Goal: Communication & Community: Answer question/provide support

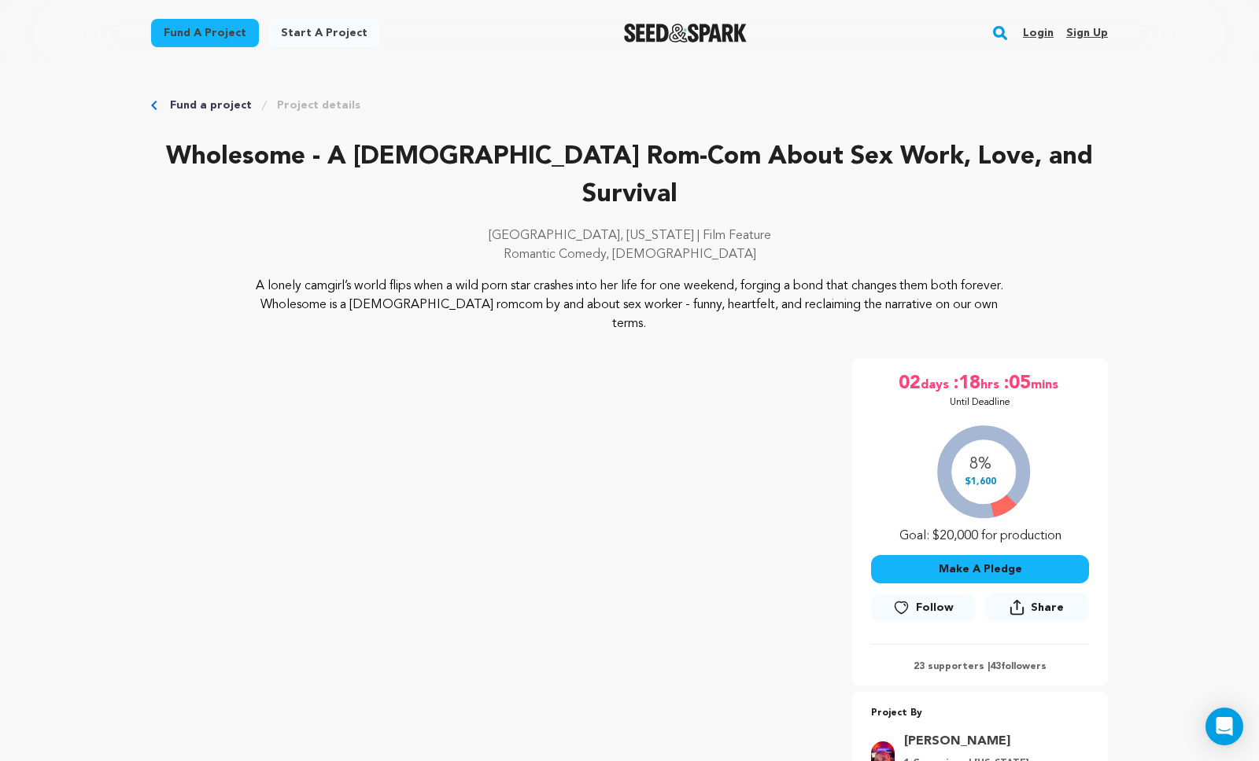
click at [1041, 32] on link "Login" at bounding box center [1038, 32] width 31 height 25
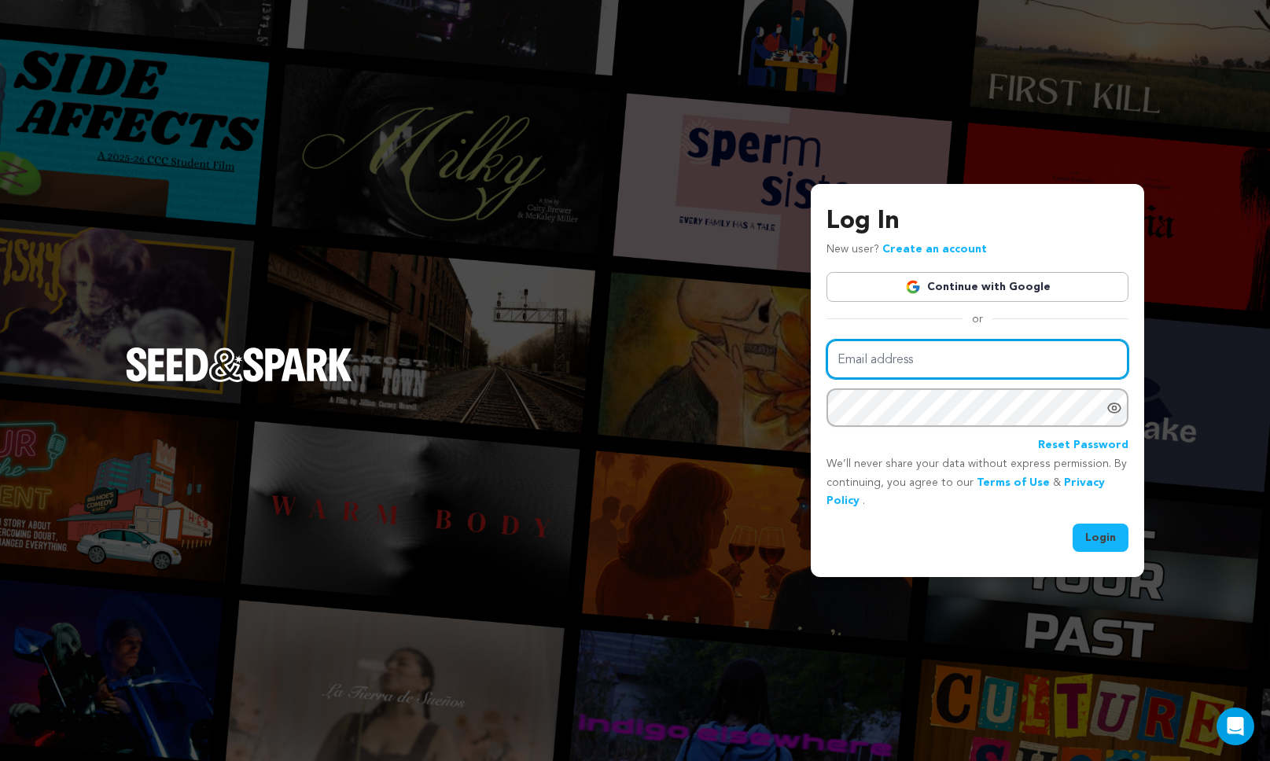
type input "selinakylbooking@gmail.com"
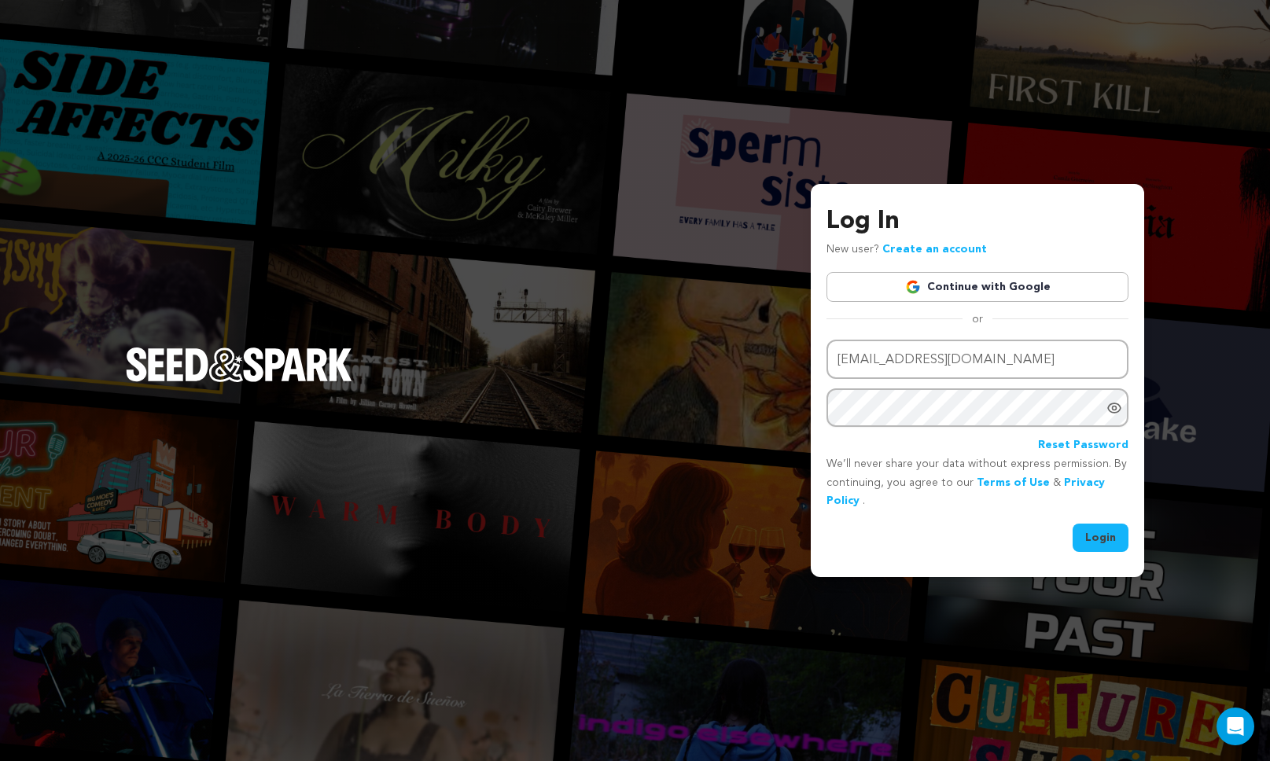
click at [1098, 538] on button "Login" at bounding box center [1101, 538] width 56 height 28
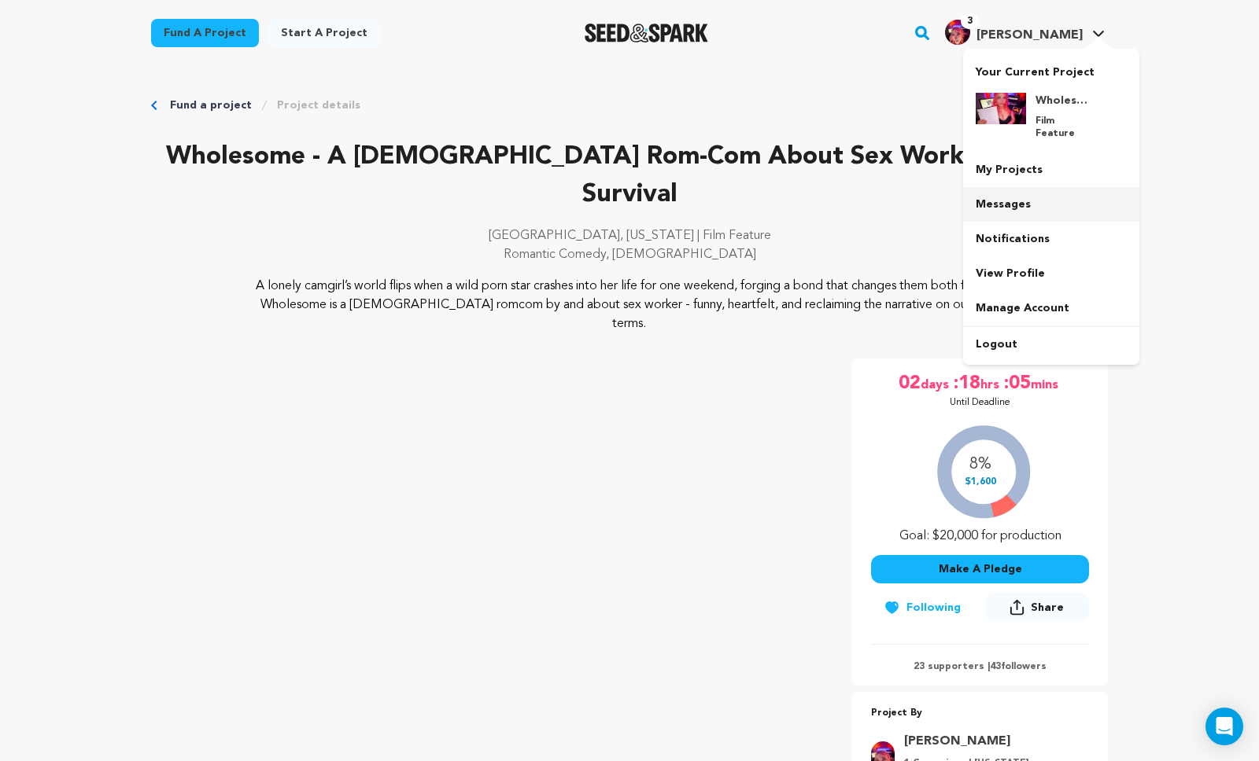
click at [1027, 193] on link "Messages" at bounding box center [1051, 204] width 176 height 35
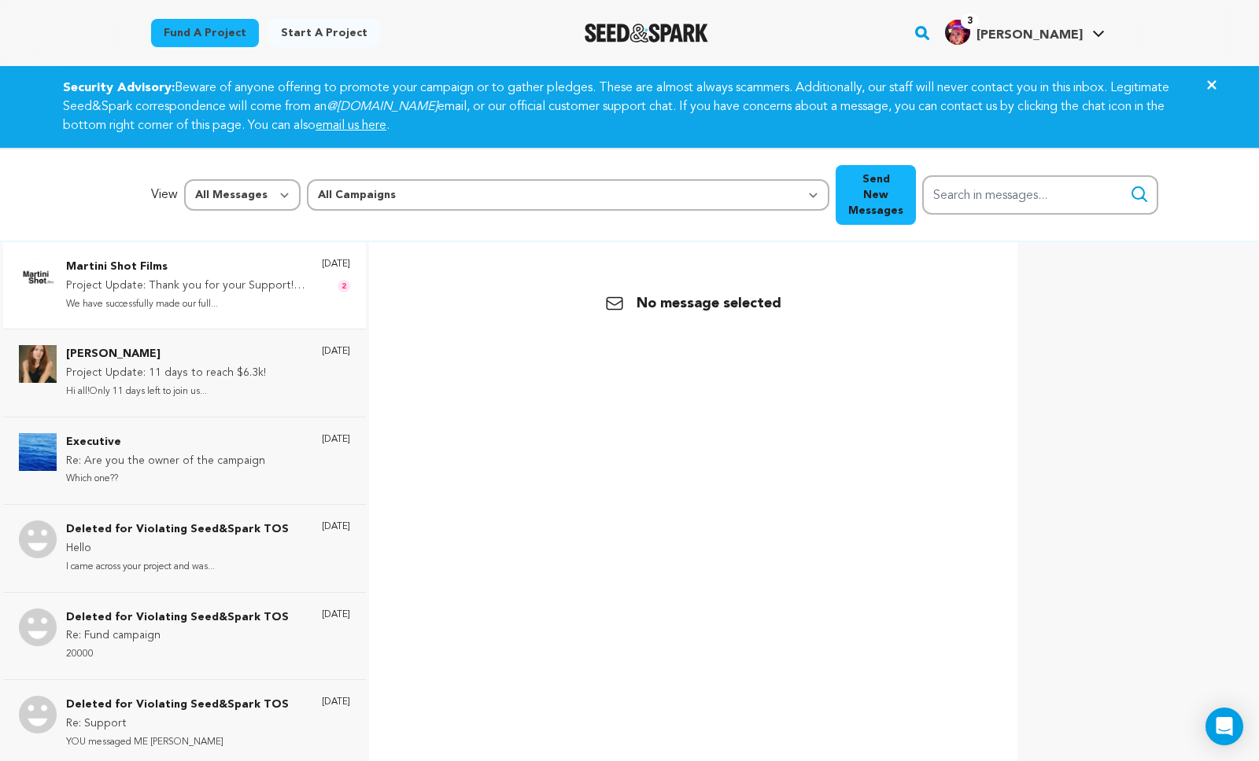
click at [223, 277] on p "Project Update: Thank you for your Support! Crowdfunding has Ended! ?" at bounding box center [186, 286] width 240 height 19
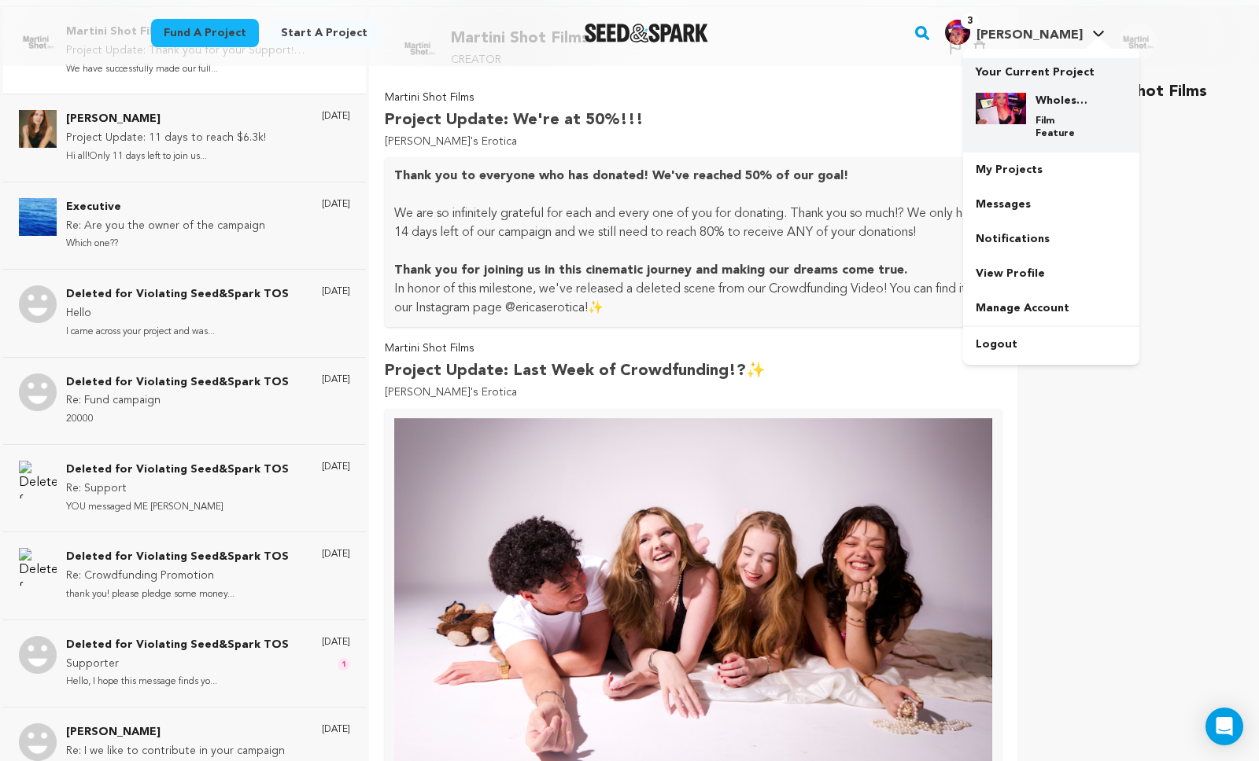
click at [1043, 71] on p "Your Current Project" at bounding box center [1050, 69] width 151 height 22
